Goal: Complete application form: Complete application form

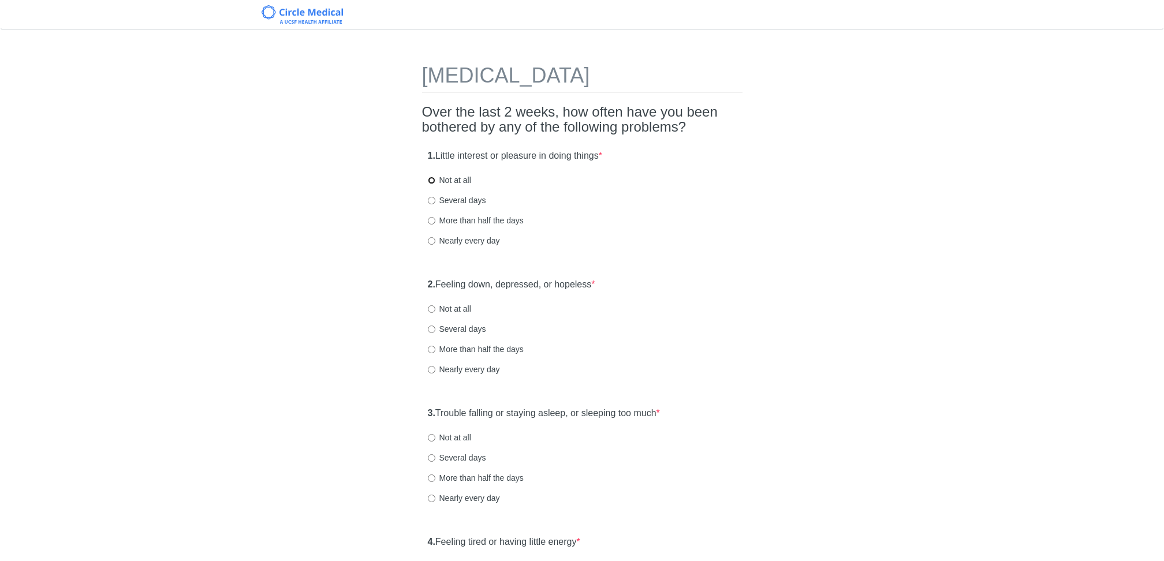
click at [433, 181] on input "Not at all" at bounding box center [432, 181] width 8 height 8
radio input "true"
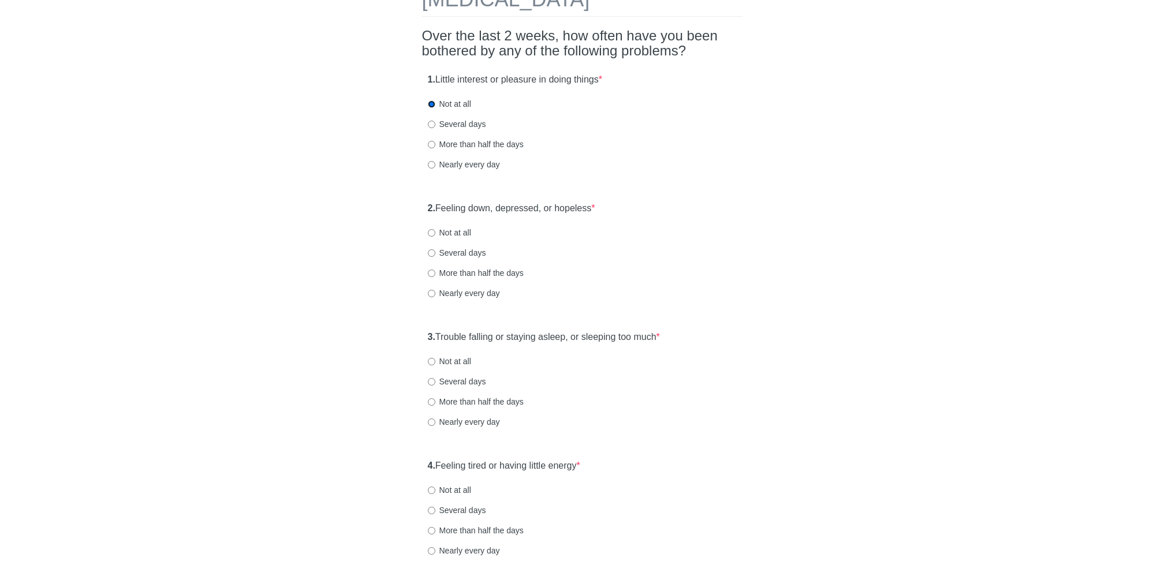
scroll to position [80, 0]
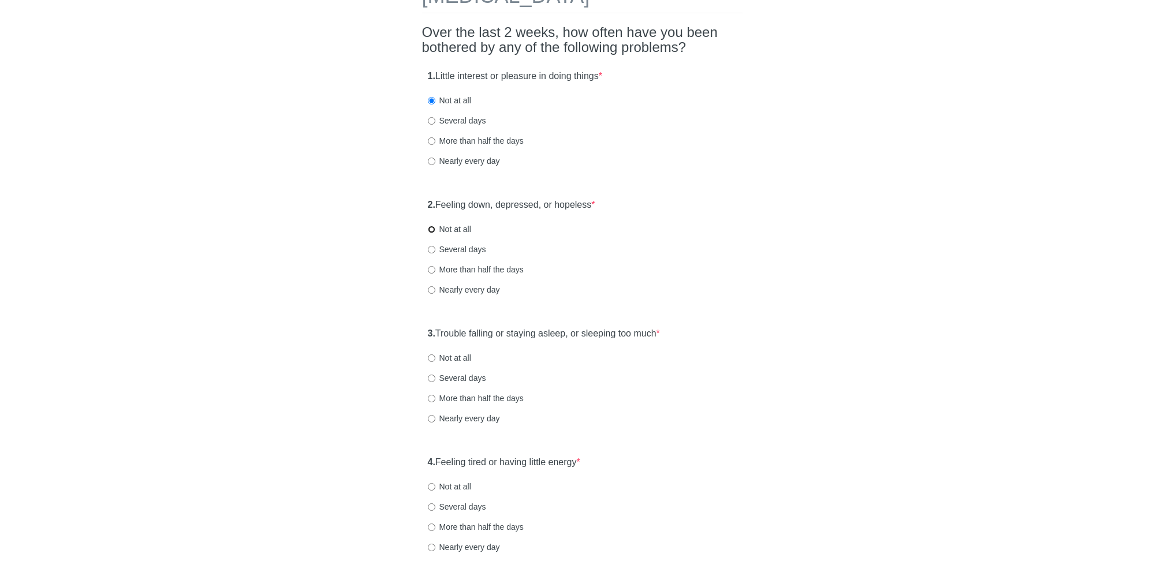
click at [432, 228] on input "Not at all" at bounding box center [432, 230] width 8 height 8
radio input "true"
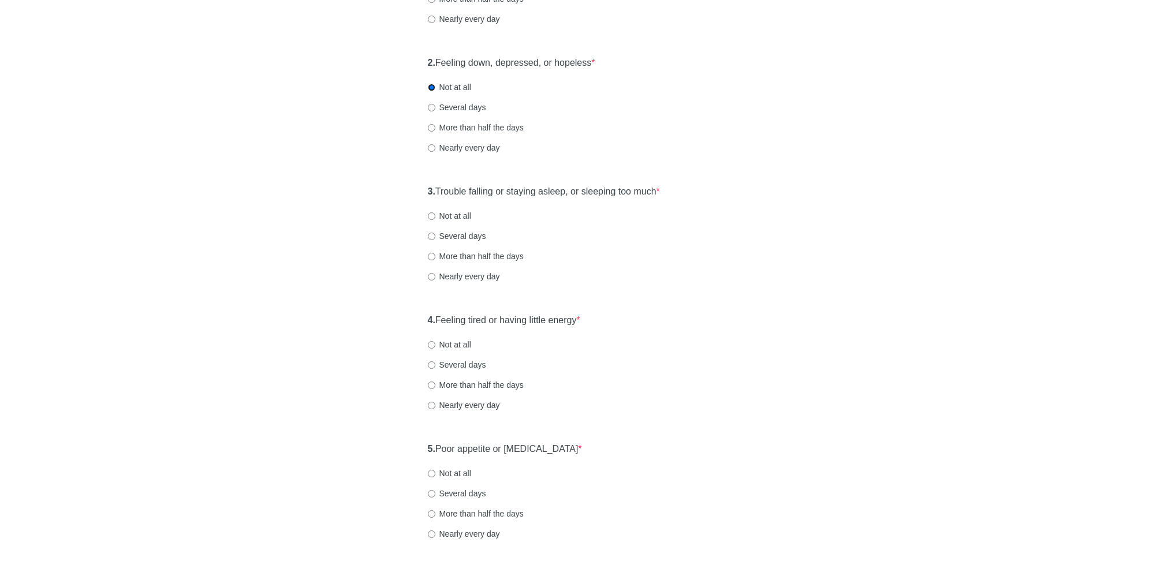
scroll to position [238, 0]
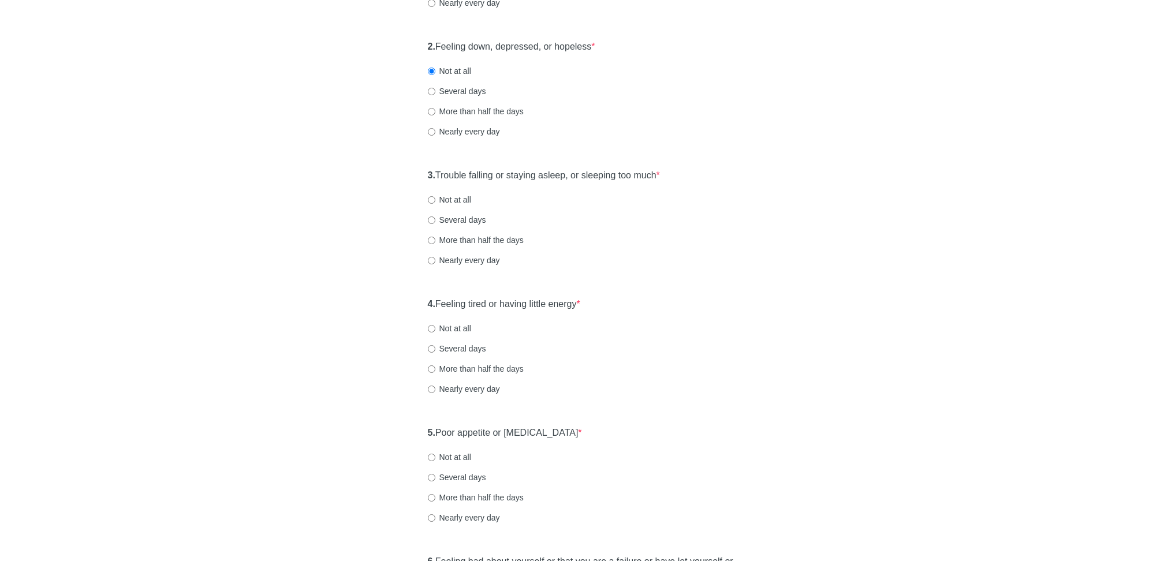
click at [430, 203] on label "Not at all" at bounding box center [449, 200] width 43 height 12
click at [430, 203] on input "Not at all" at bounding box center [432, 200] width 8 height 8
radio input "true"
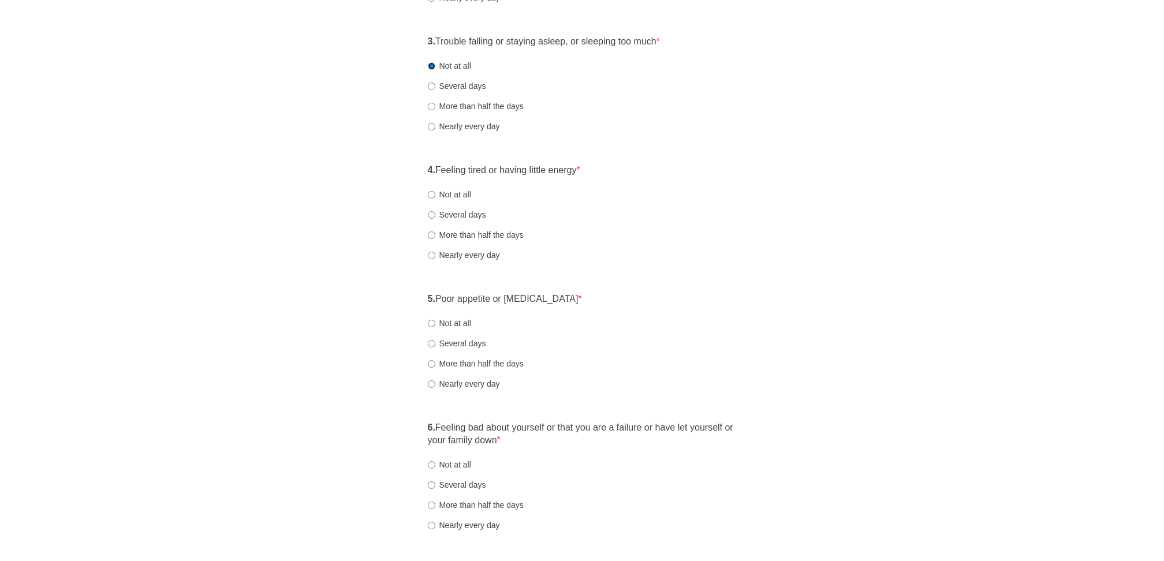
scroll to position [393, 0]
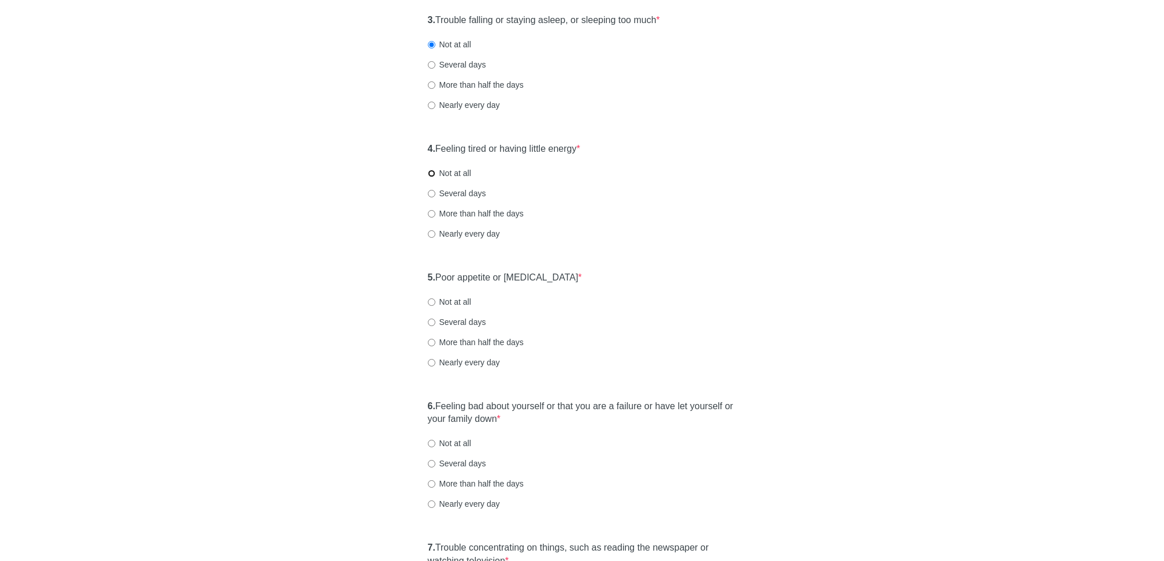
click at [432, 173] on input "Not at all" at bounding box center [432, 174] width 8 height 8
radio input "true"
click at [436, 297] on label "Not at all" at bounding box center [449, 302] width 43 height 12
click at [435, 298] on input "Not at all" at bounding box center [432, 302] width 8 height 8
radio input "true"
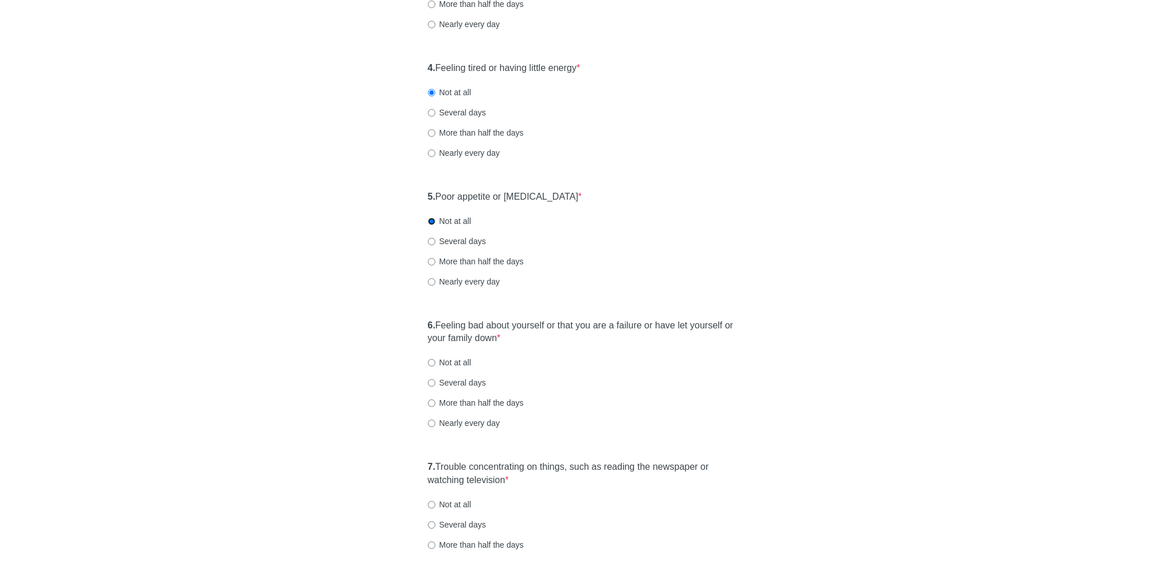
scroll to position [477, 0]
click at [435, 240] on label "Several days" at bounding box center [457, 239] width 58 height 12
click at [435, 240] on input "Several days" at bounding box center [432, 239] width 8 height 8
radio input "true"
click at [432, 258] on input "More than half the days" at bounding box center [432, 259] width 8 height 8
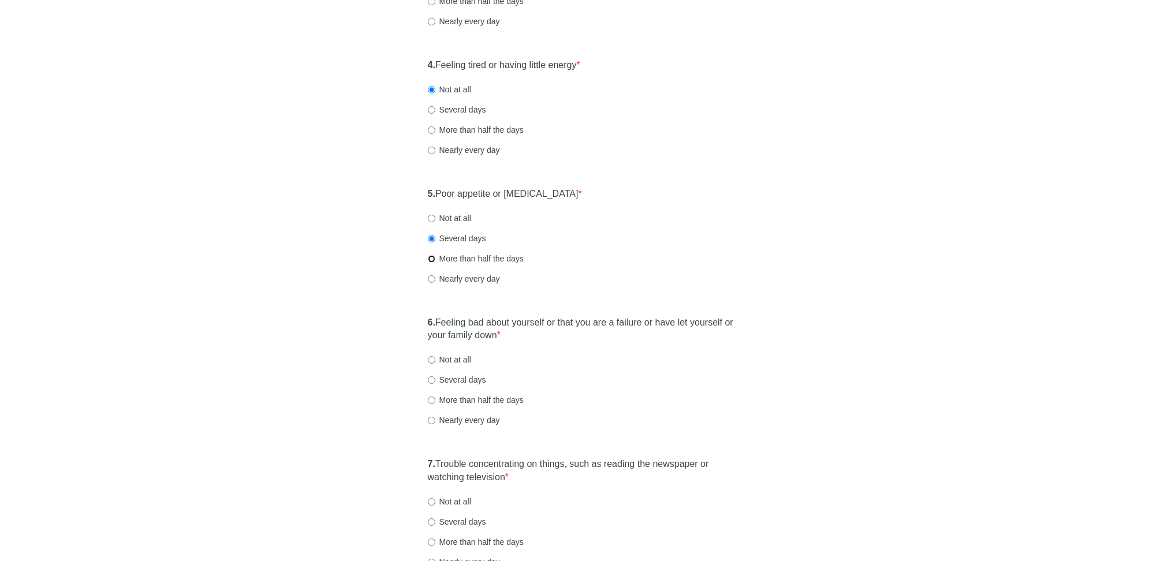
radio input "true"
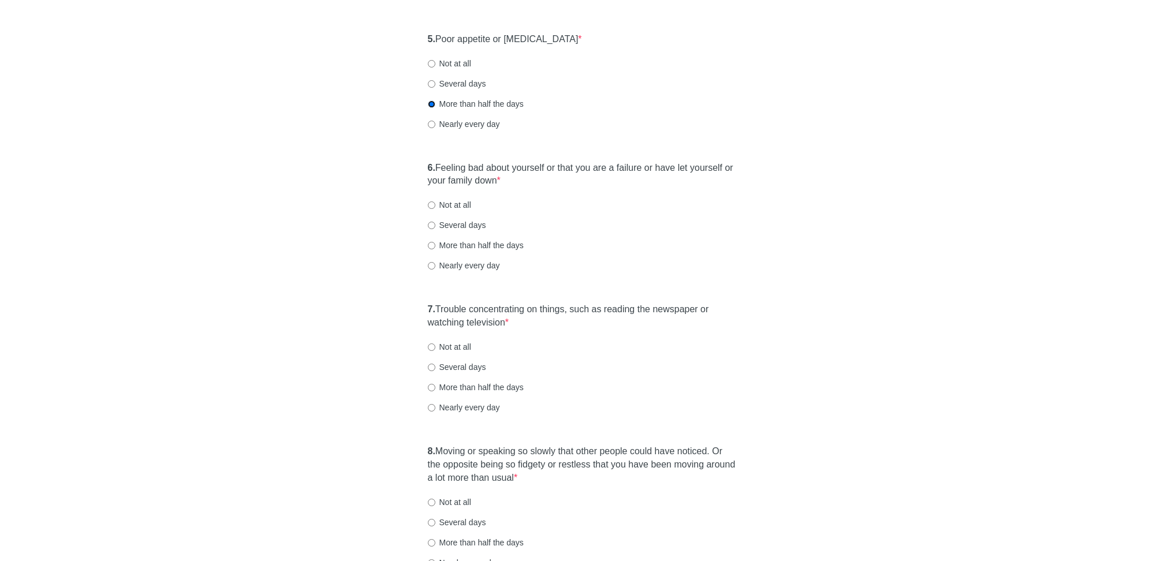
scroll to position [636, 0]
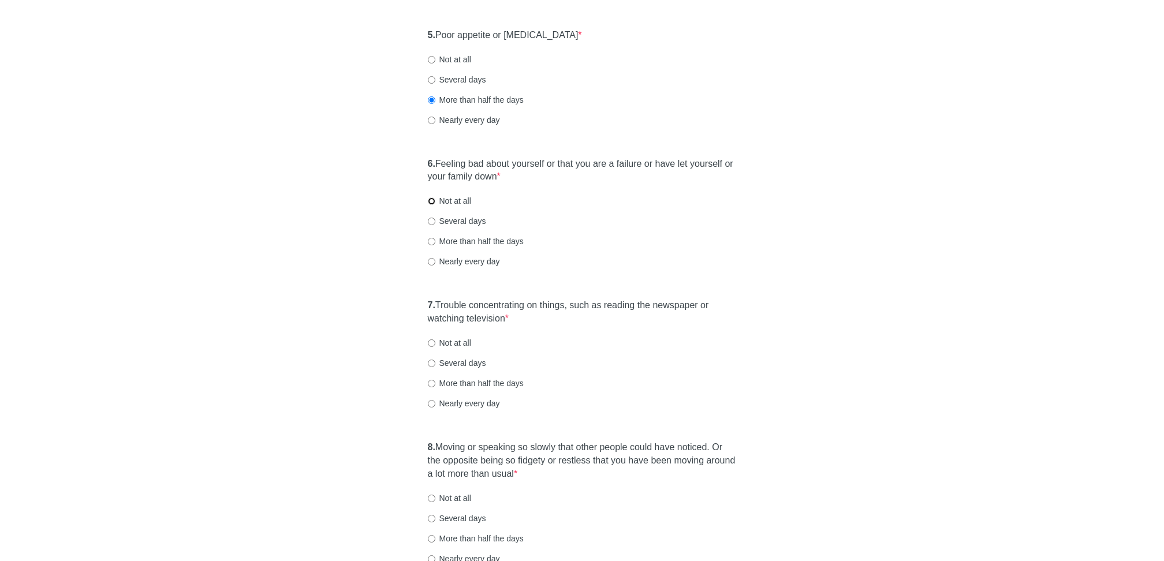
click at [434, 198] on input "Not at all" at bounding box center [432, 201] width 8 height 8
radio input "true"
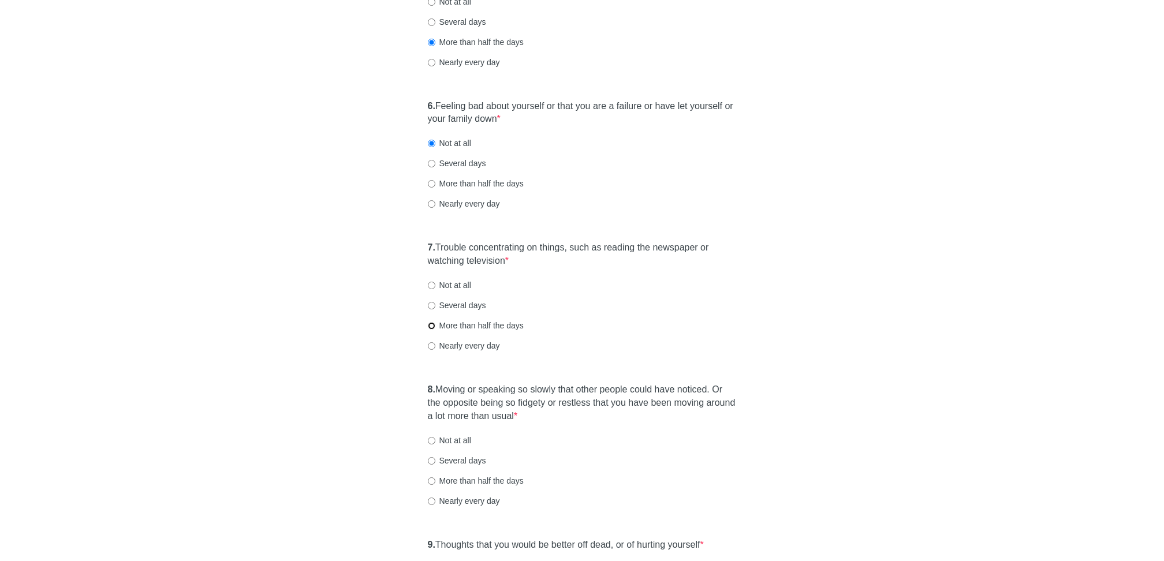
click at [431, 328] on input "More than half the days" at bounding box center [432, 326] width 8 height 8
radio input "true"
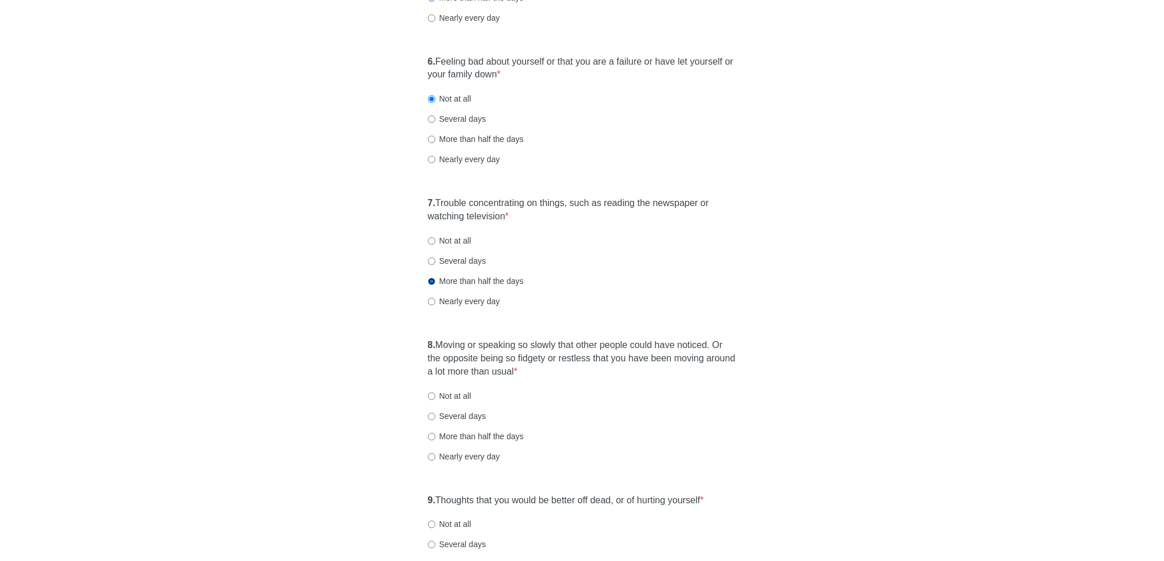
scroll to position [771, 0]
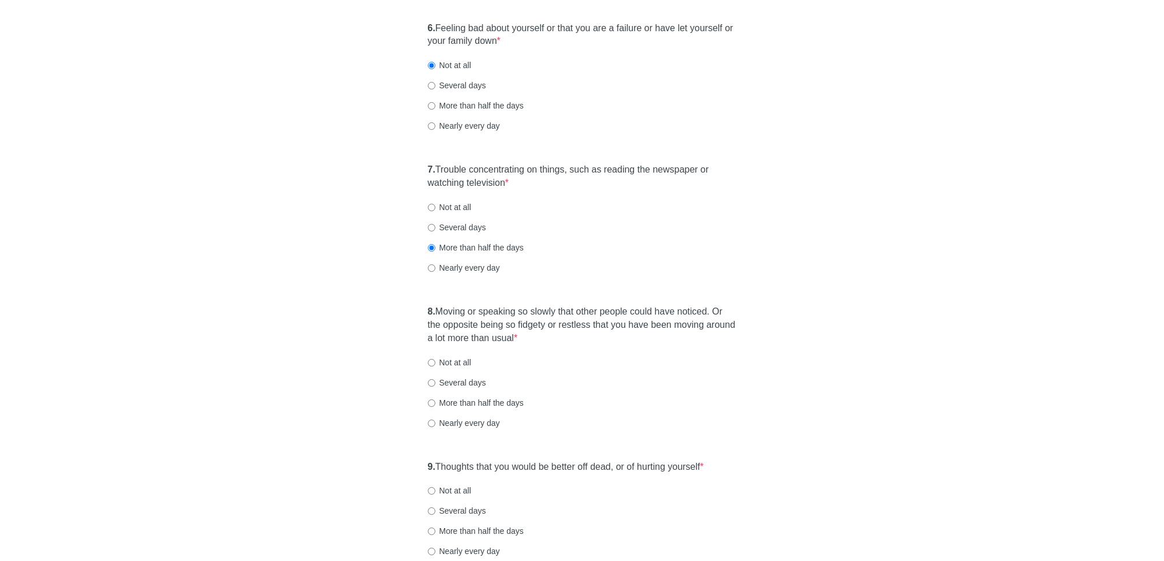
click at [428, 367] on label "Not at all" at bounding box center [449, 363] width 43 height 12
click at [428, 367] on input "Not at all" at bounding box center [432, 363] width 8 height 8
radio input "true"
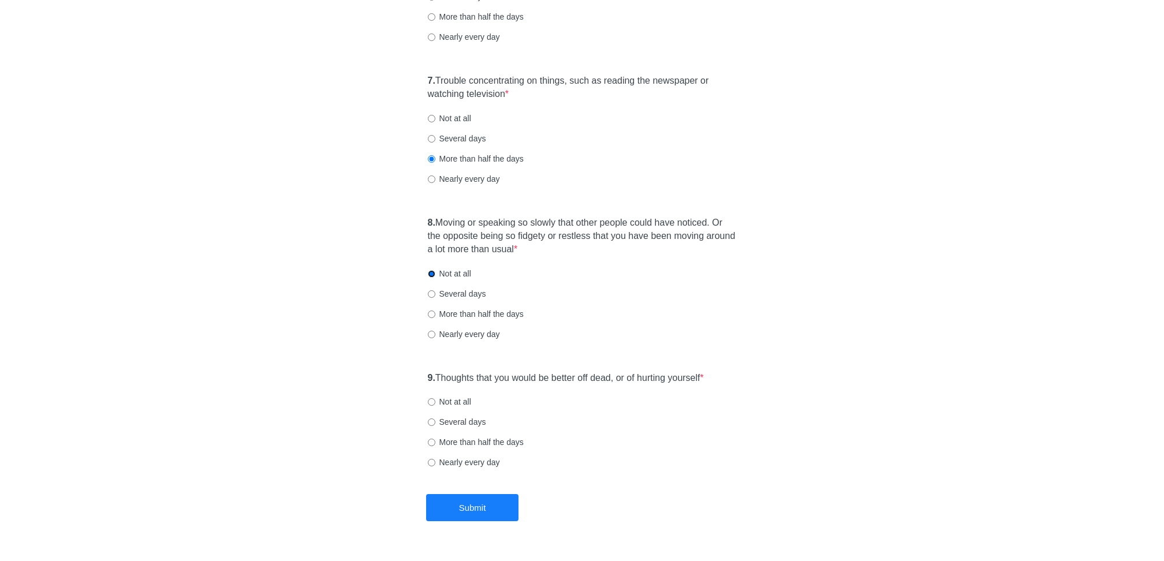
scroll to position [890, 0]
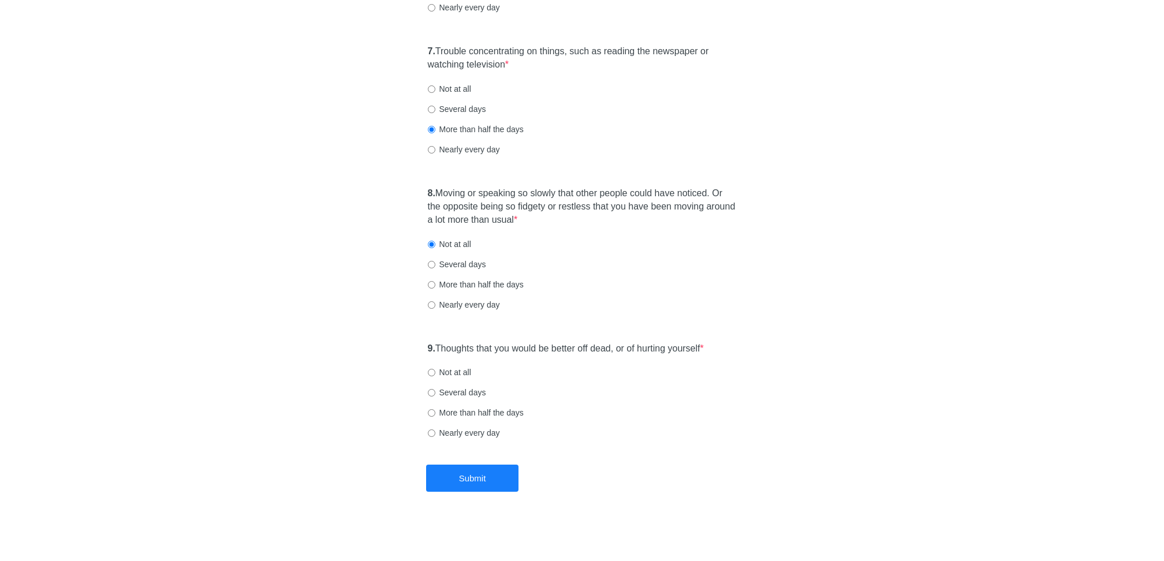
click at [437, 372] on label "Not at all" at bounding box center [449, 373] width 43 height 12
click at [435, 372] on input "Not at all" at bounding box center [432, 373] width 8 height 8
radio input "true"
click at [466, 479] on button "Submit" at bounding box center [472, 478] width 92 height 27
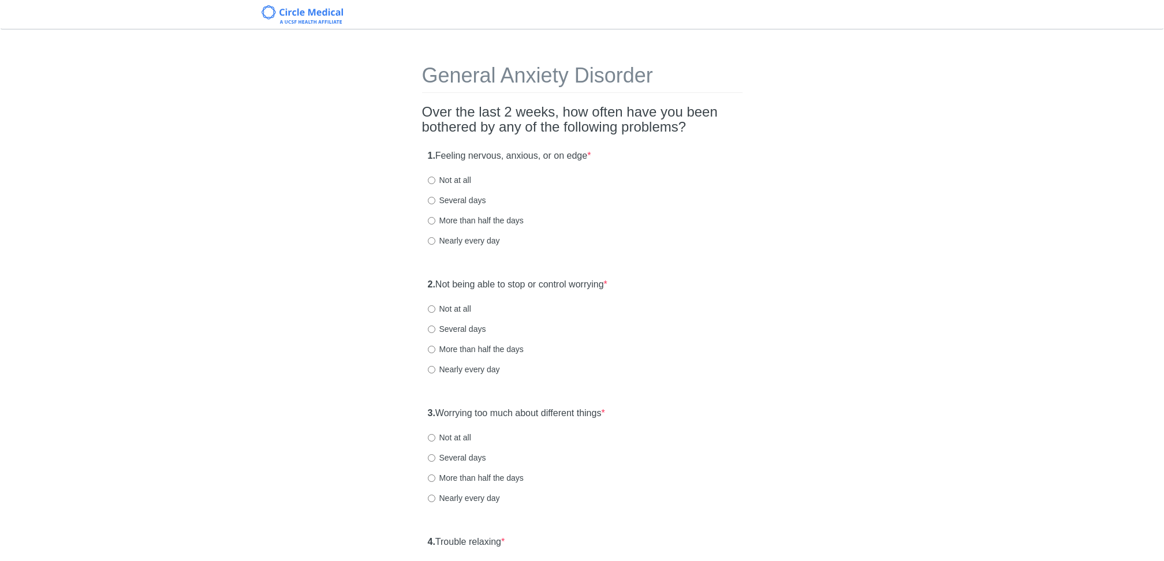
click at [461, 174] on label "Not at all" at bounding box center [449, 180] width 43 height 12
click at [435, 177] on input "Not at all" at bounding box center [432, 181] width 8 height 8
radio input "true"
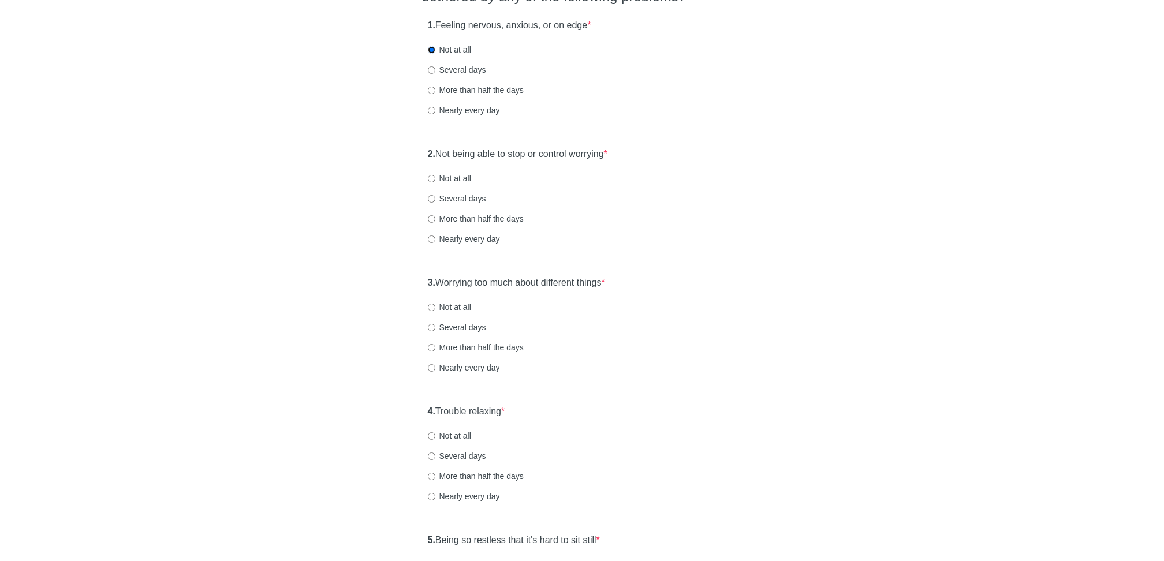
scroll to position [134, 0]
click at [458, 173] on label "Not at all" at bounding box center [449, 175] width 43 height 12
click at [435, 173] on input "Not at all" at bounding box center [432, 175] width 8 height 8
radio input "true"
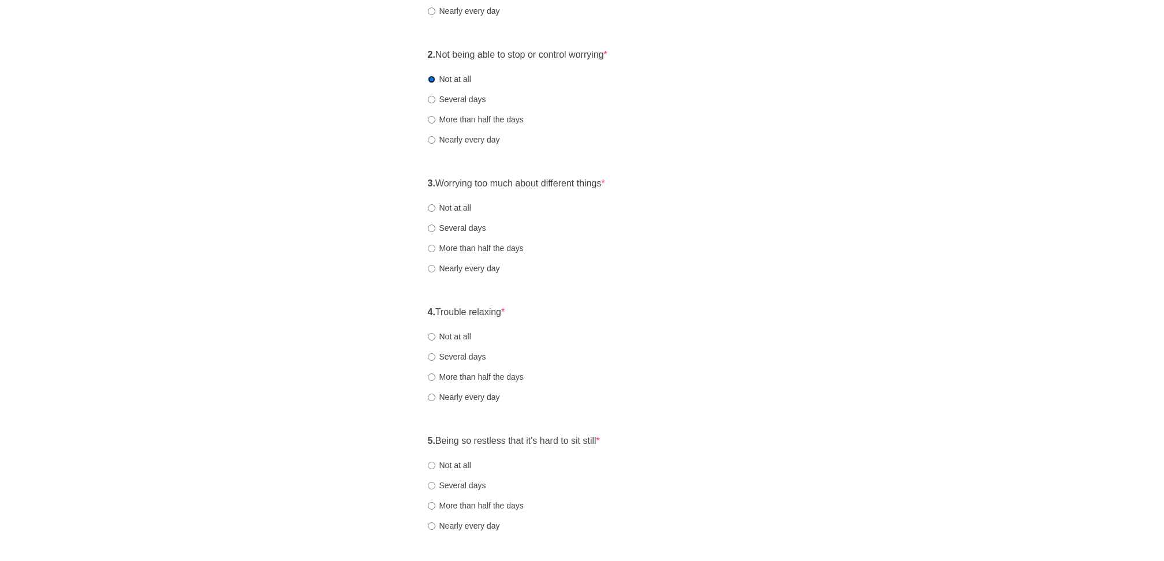
scroll to position [234, 0]
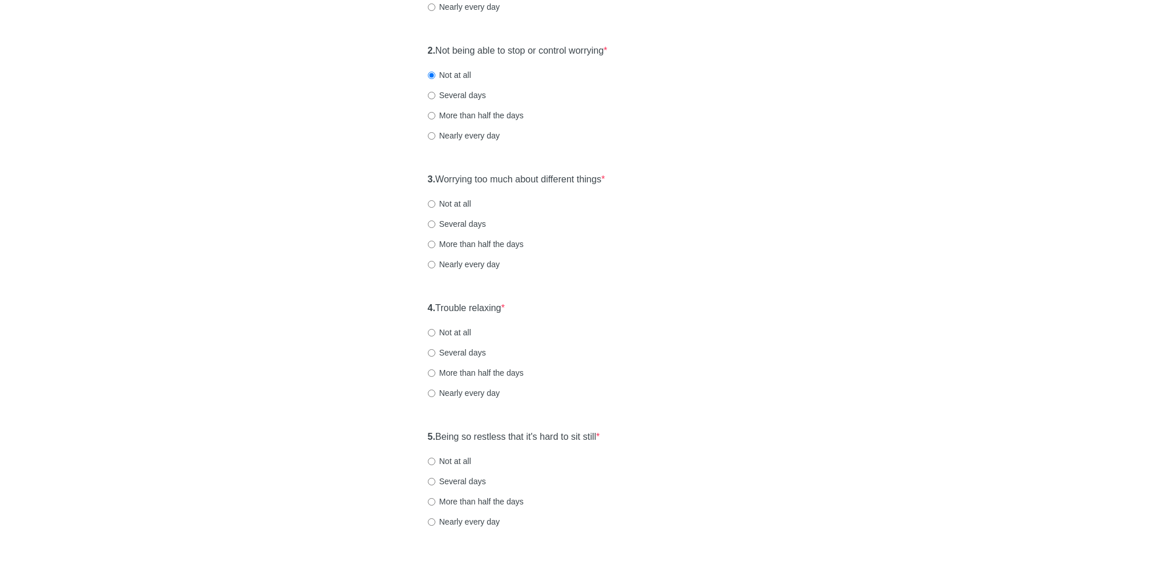
click at [464, 203] on label "Not at all" at bounding box center [449, 204] width 43 height 12
click at [435, 203] on input "Not at all" at bounding box center [432, 204] width 8 height 8
radio input "true"
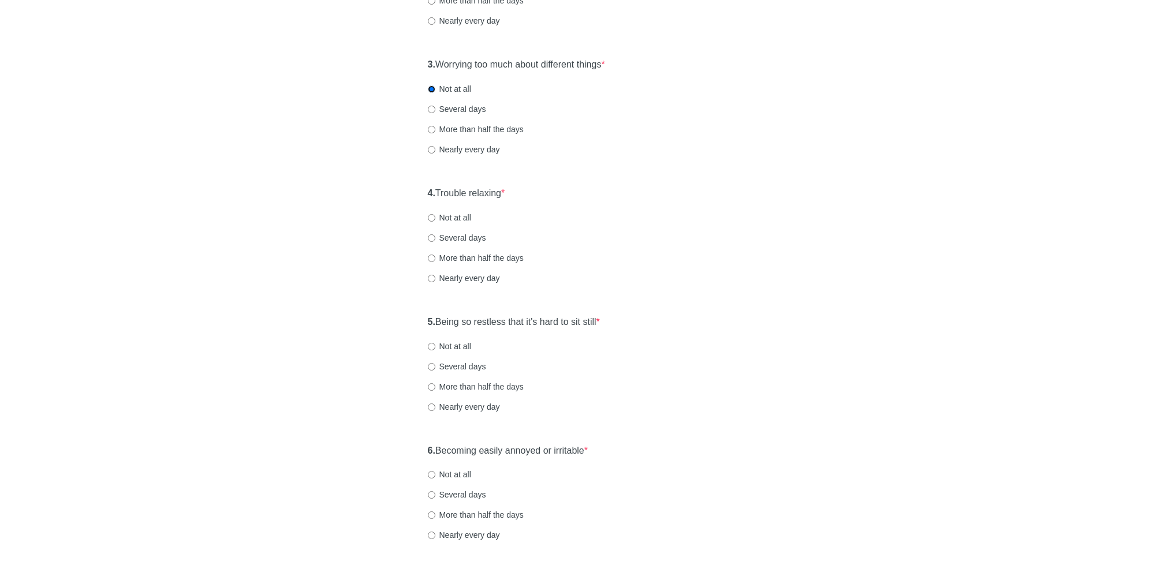
scroll to position [349, 0]
click at [464, 214] on label "Not at all" at bounding box center [449, 217] width 43 height 12
click at [435, 214] on input "Not at all" at bounding box center [432, 218] width 8 height 8
radio input "true"
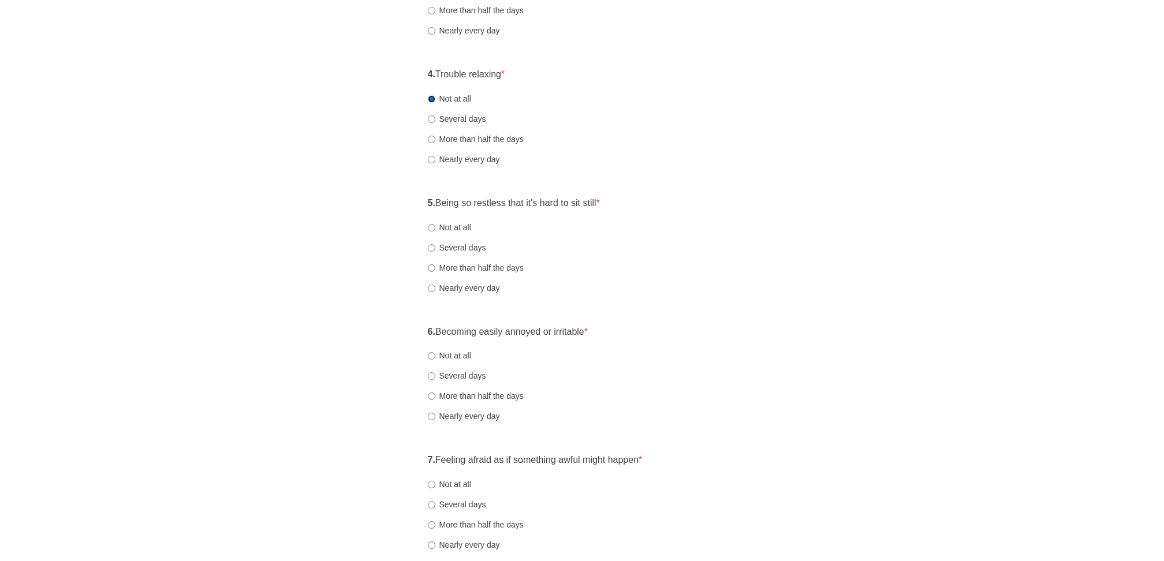
scroll to position [470, 0]
click at [449, 357] on label "Not at all" at bounding box center [449, 354] width 43 height 12
click at [435, 357] on input "Not at all" at bounding box center [432, 354] width 8 height 8
radio input "true"
click at [451, 220] on label "Not at all" at bounding box center [449, 225] width 43 height 12
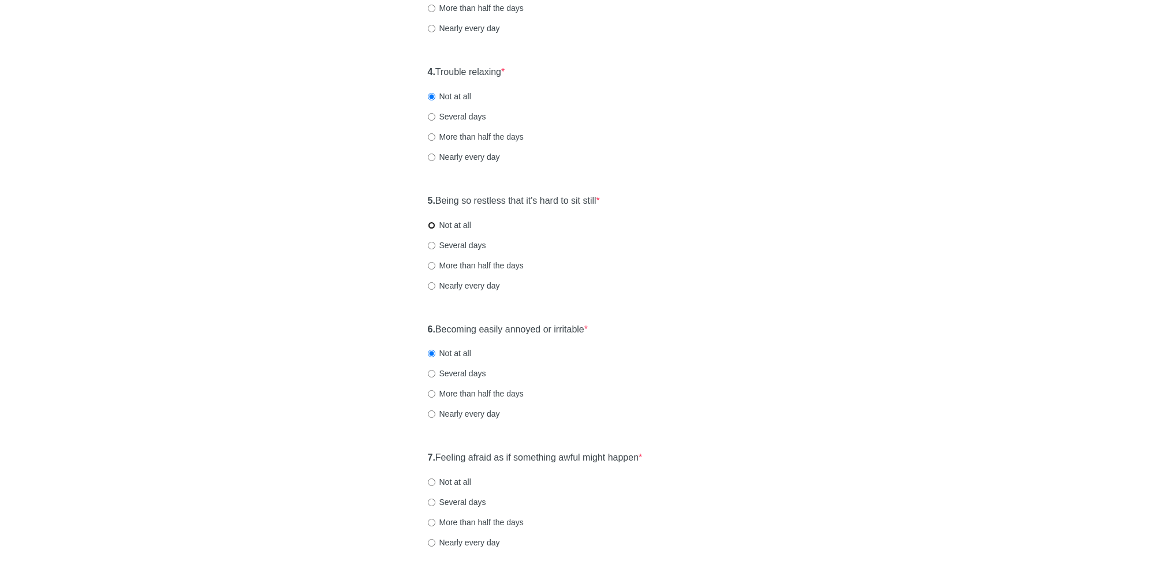
click at [435, 222] on input "Not at all" at bounding box center [432, 226] width 8 height 8
radio input "true"
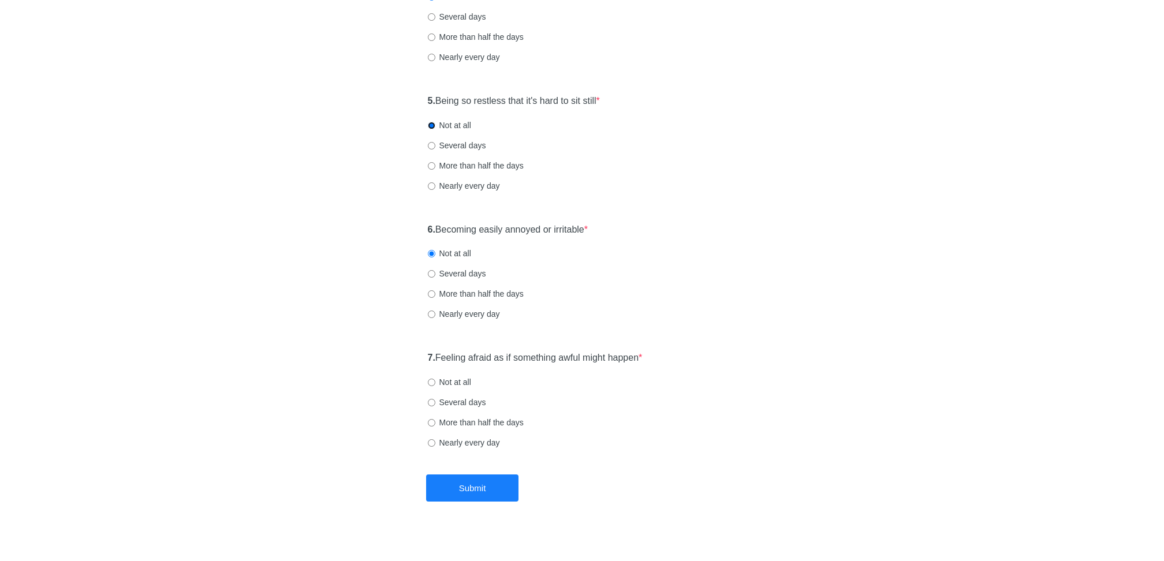
scroll to position [567, 0]
click at [458, 382] on label "Not at all" at bounding box center [449, 385] width 43 height 12
click at [435, 382] on input "Not at all" at bounding box center [432, 386] width 8 height 8
radio input "true"
click at [471, 487] on button "Submit" at bounding box center [472, 490] width 92 height 27
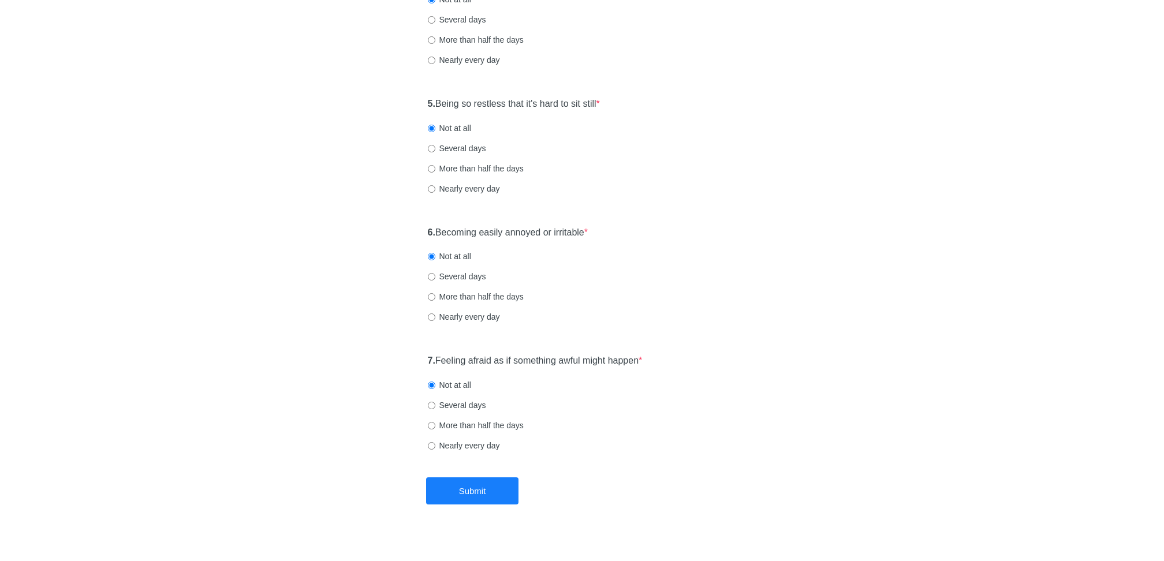
scroll to position [0, 0]
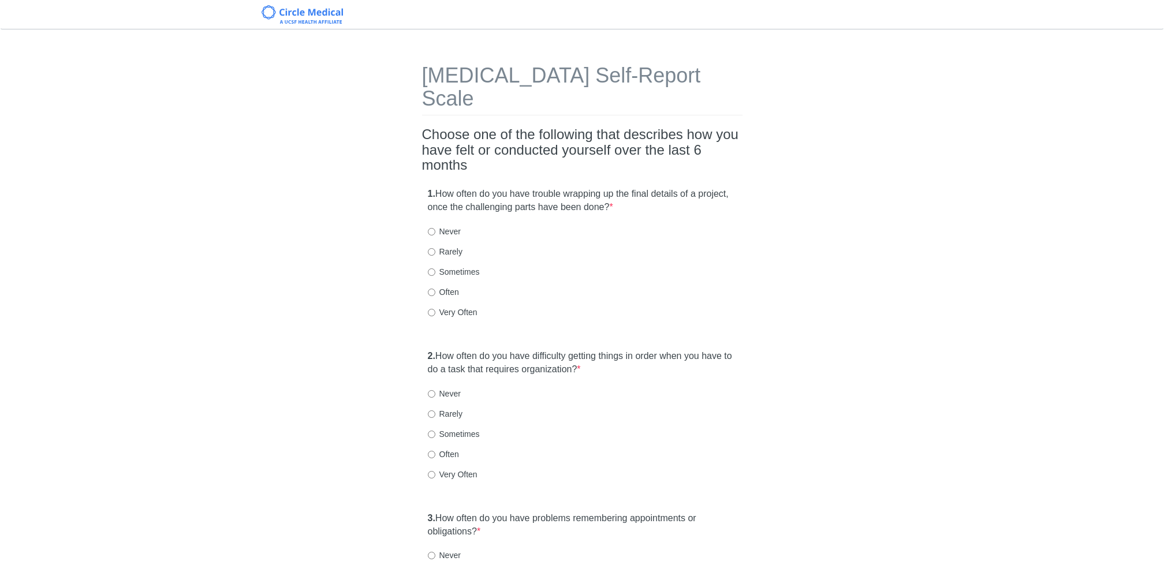
click at [464, 266] on label "Sometimes" at bounding box center [454, 272] width 52 height 12
click at [435, 268] on input "Sometimes" at bounding box center [432, 272] width 8 height 8
radio input "true"
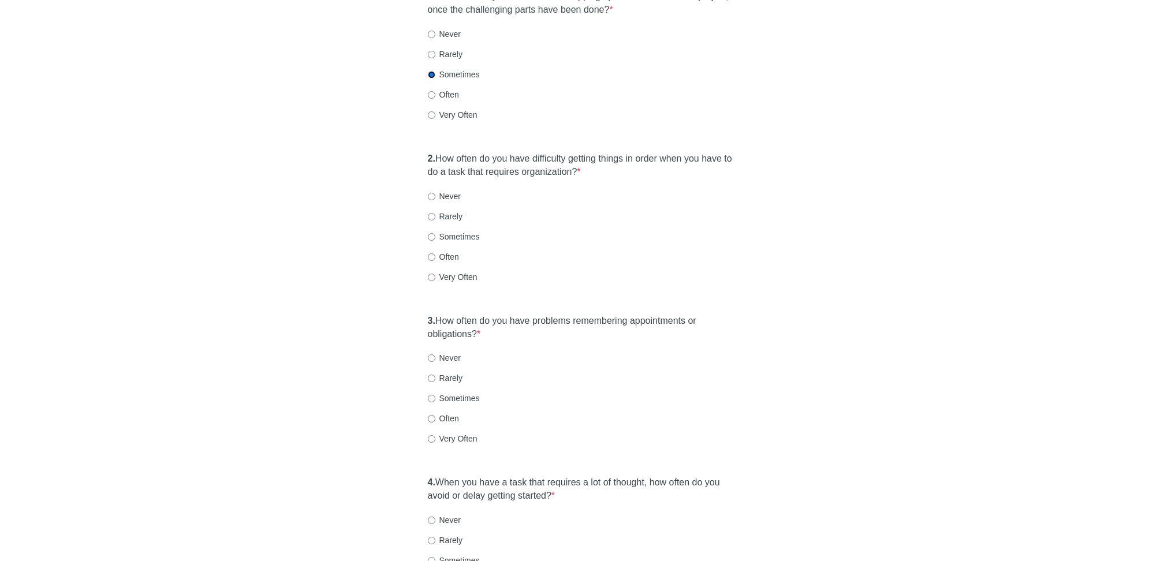
scroll to position [204, 0]
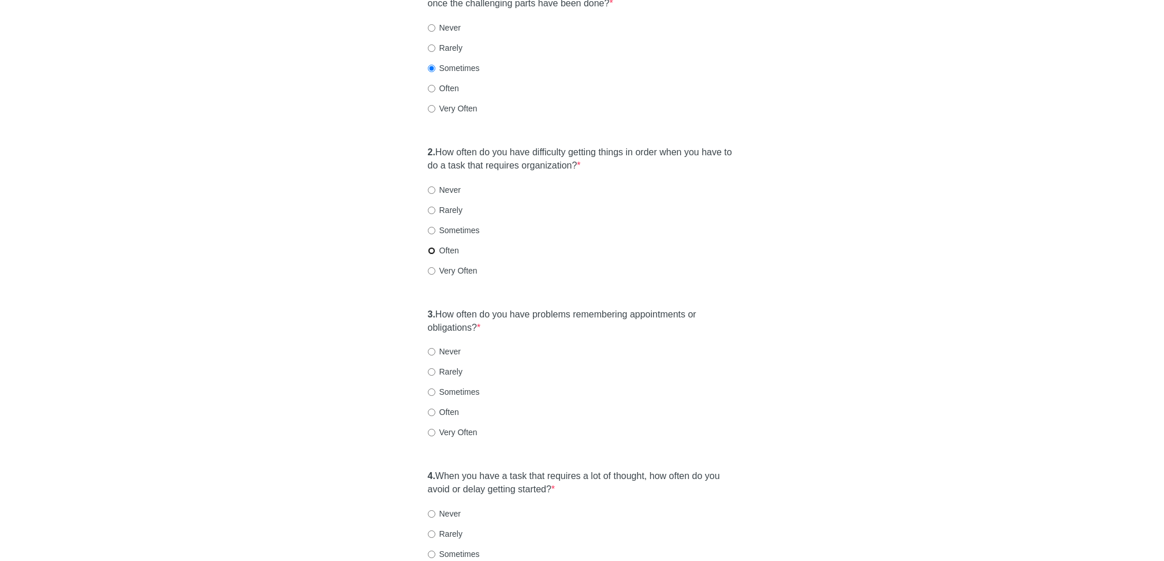
click at [430, 247] on input "Often" at bounding box center [432, 251] width 8 height 8
radio input "true"
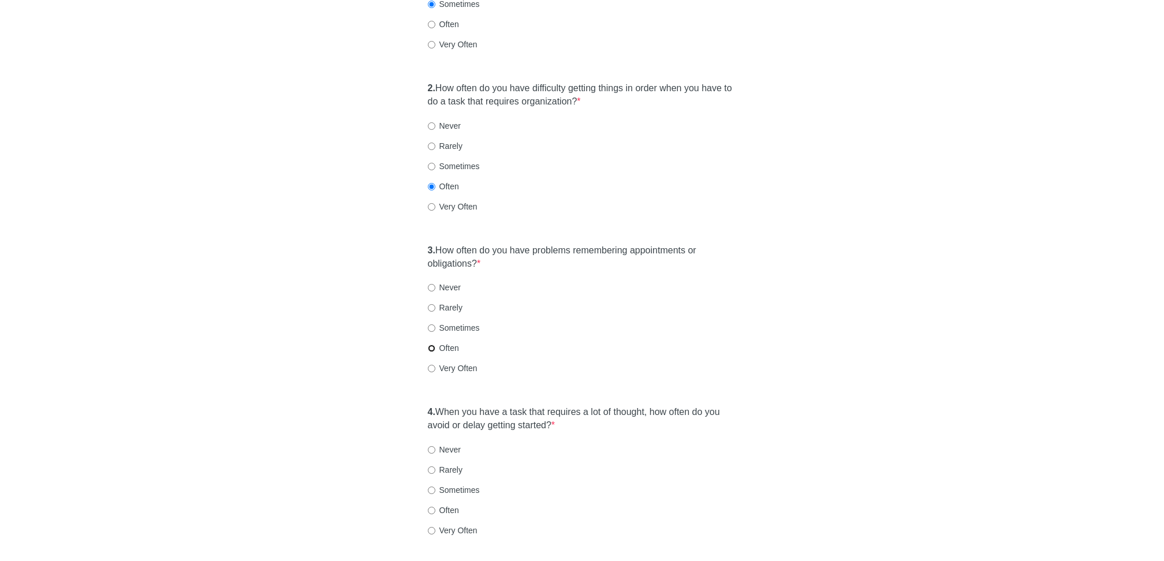
click at [429, 345] on input "Often" at bounding box center [432, 349] width 8 height 8
radio input "true"
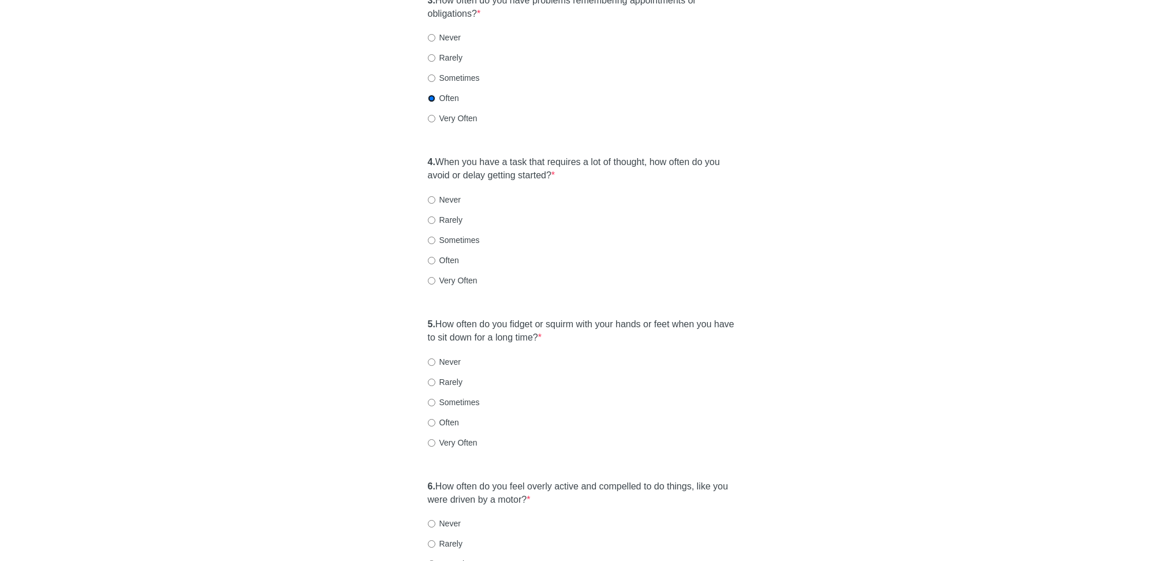
scroll to position [524, 0]
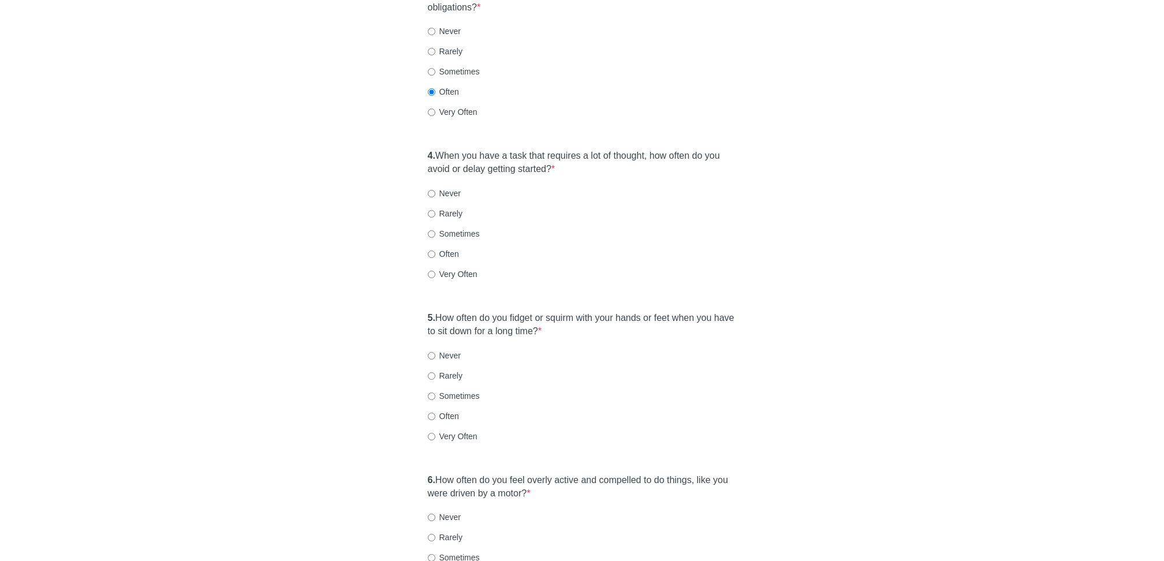
click at [444, 268] on label "Very Often" at bounding box center [453, 274] width 50 height 12
click at [435, 271] on input "Very Often" at bounding box center [432, 275] width 8 height 8
radio input "true"
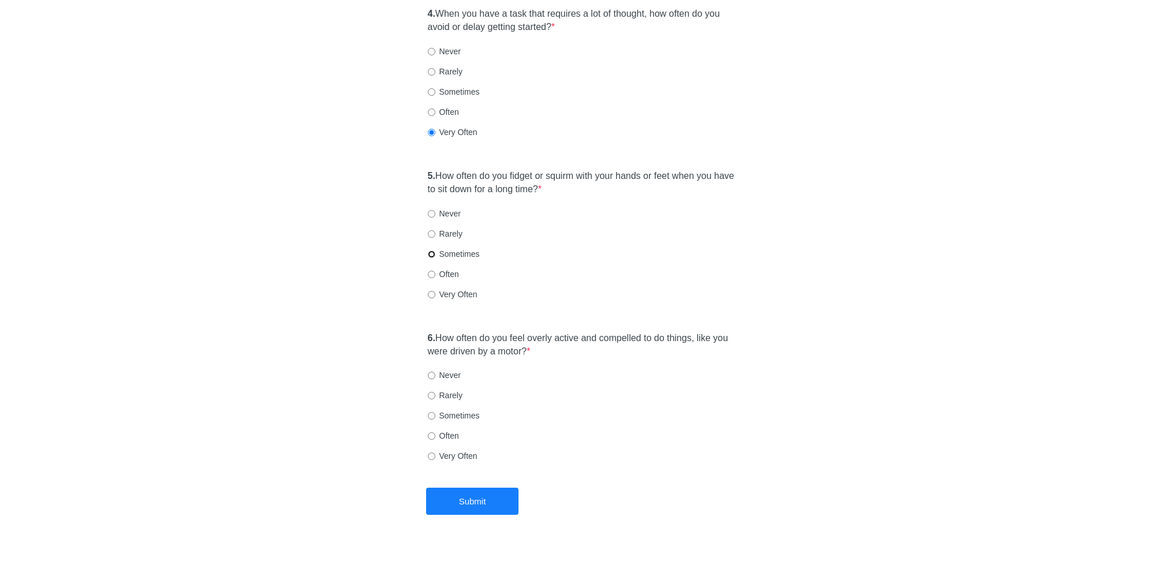
click at [430, 251] on input "Sometimes" at bounding box center [432, 255] width 8 height 8
radio input "true"
click at [442, 369] on label "Never" at bounding box center [444, 375] width 33 height 12
click at [435, 372] on input "Never" at bounding box center [432, 376] width 8 height 8
radio input "true"
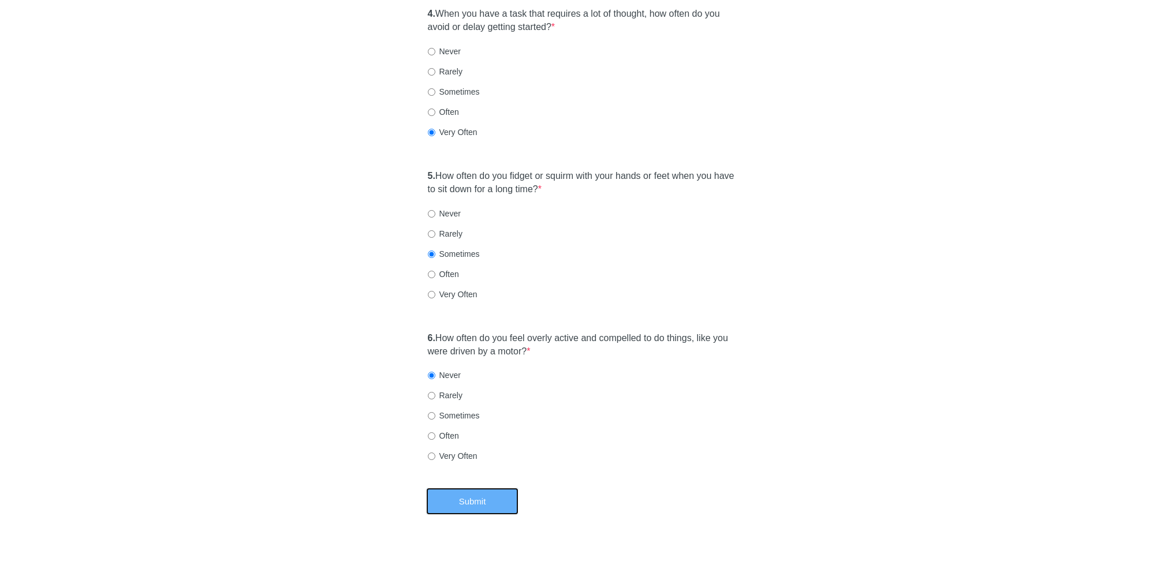
click at [448, 488] on button "Submit" at bounding box center [472, 501] width 92 height 27
